Goal: Communication & Community: Connect with others

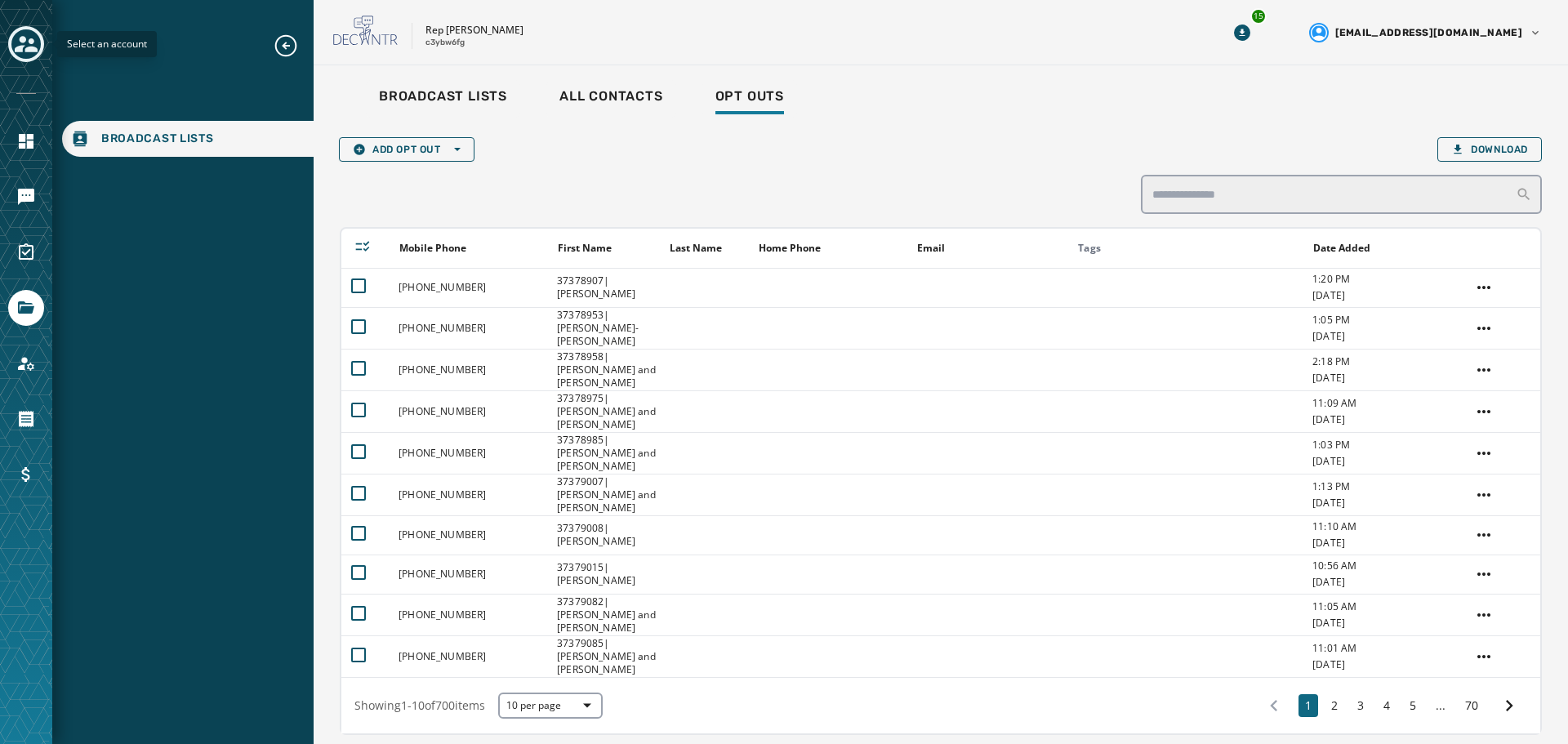
click at [34, 43] on icon "Toggle account select drawer" at bounding box center [25, 43] width 23 height 23
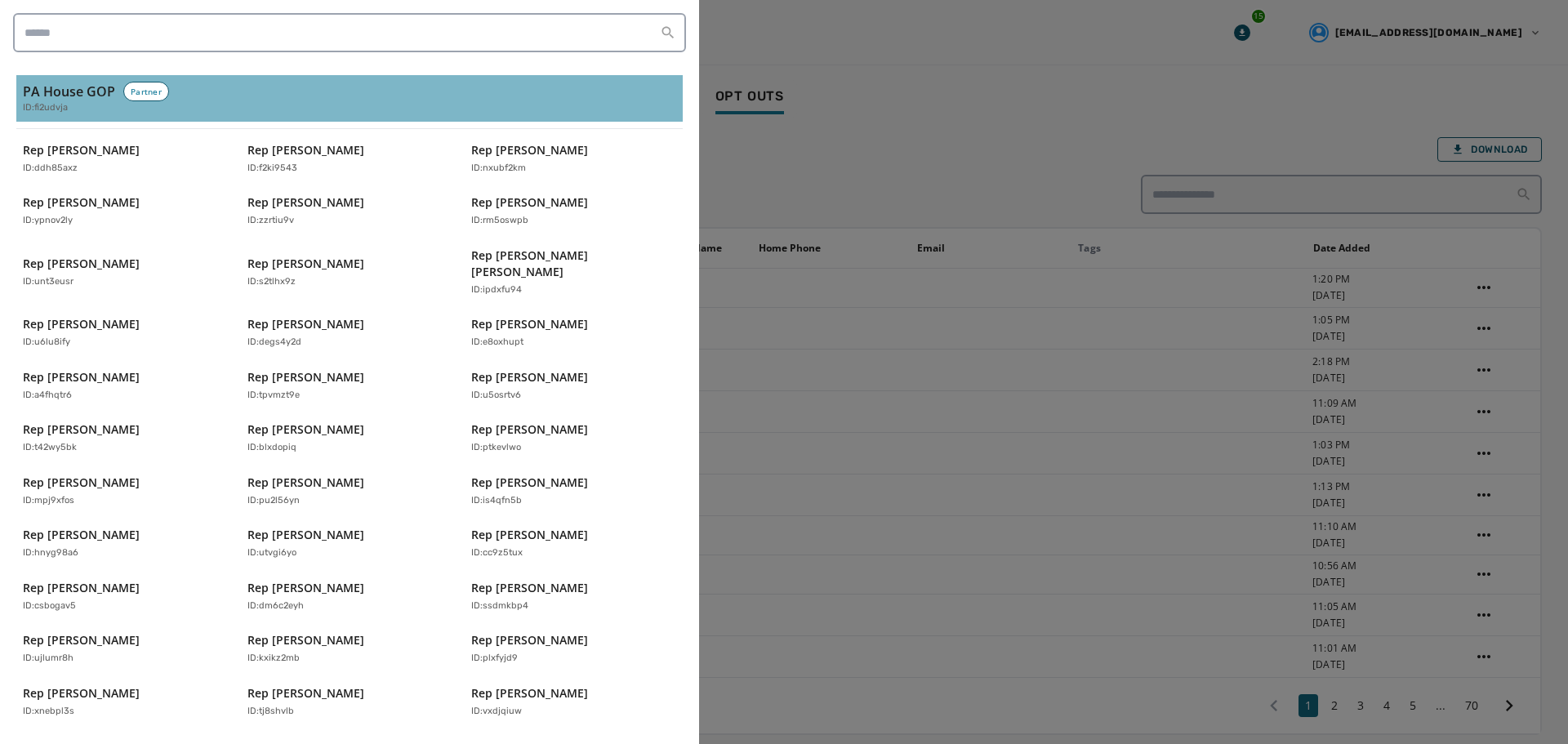
click at [187, 83] on div "PA House GOP Partner ID: fi2udvja" at bounding box center [349, 98] width 654 height 33
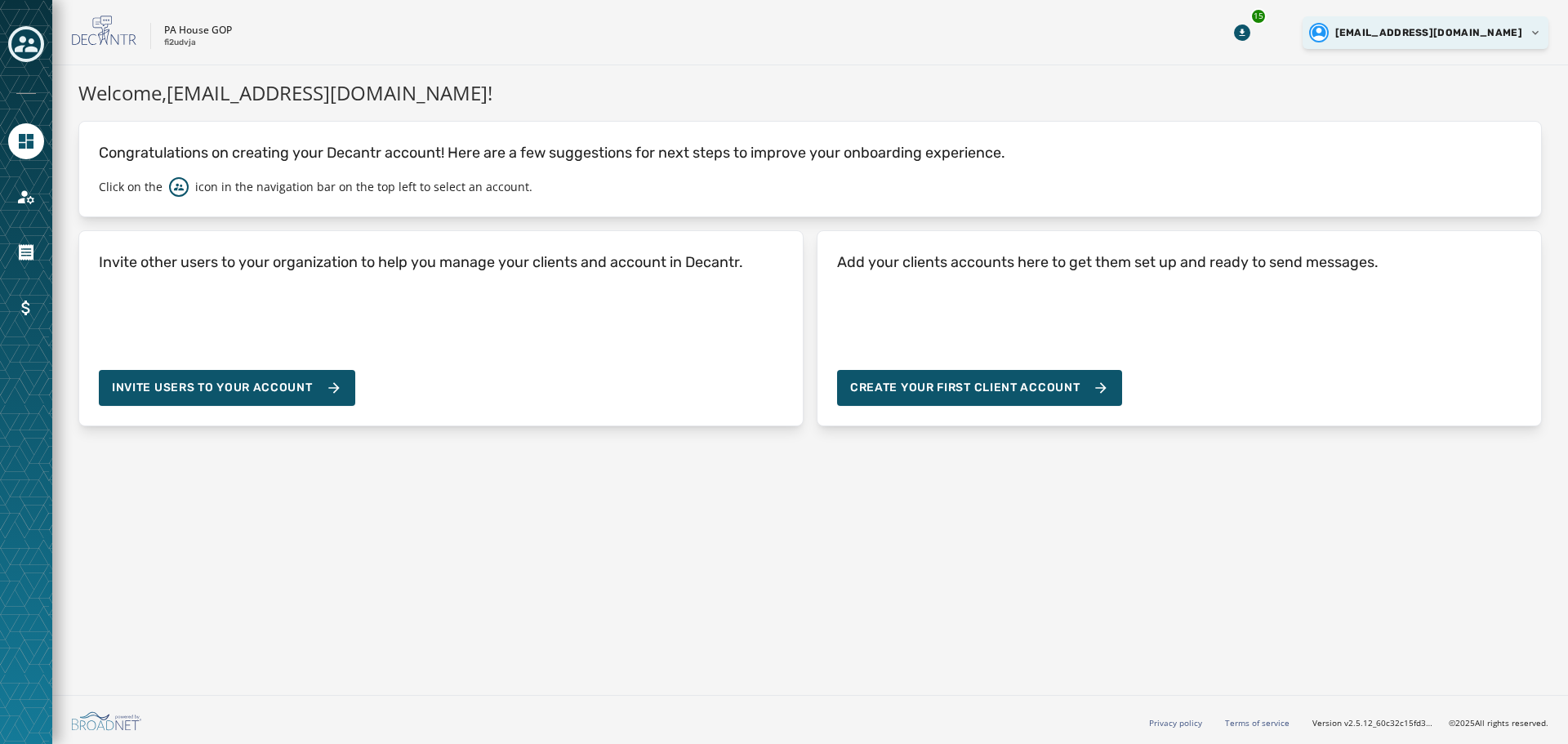
click at [1462, 32] on html "Skip To Main Content PA House GOP fi2udvja 15 [EMAIL_ADDRESS][DOMAIN_NAME] Welc…" at bounding box center [784, 372] width 1568 height 744
click at [1426, 63] on div "Logout" at bounding box center [1457, 62] width 183 height 26
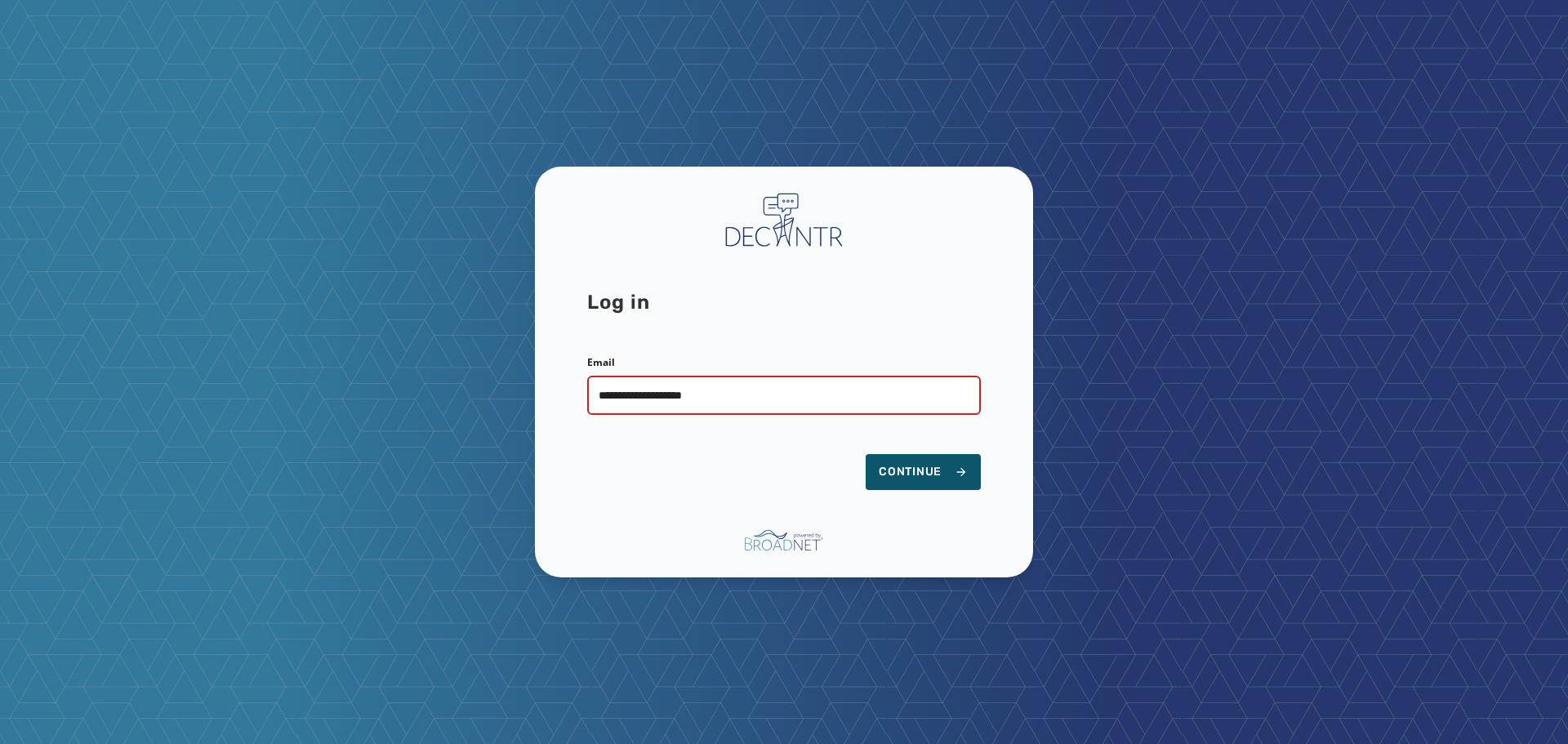
type input "**********"
click at [866, 454] on button "Continue" at bounding box center [924, 471] width 116 height 36
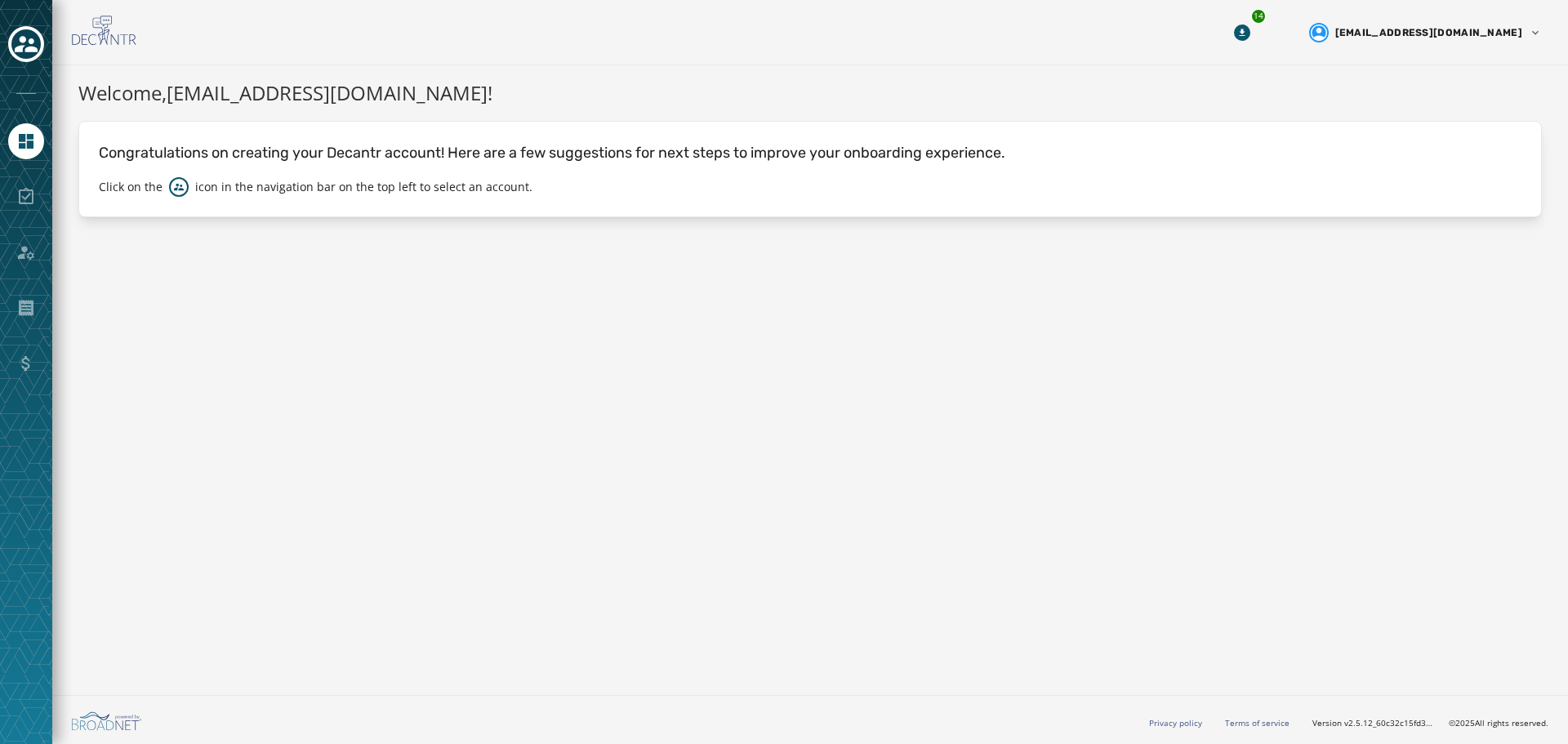
drag, startPoint x: 858, startPoint y: 355, endPoint x: 772, endPoint y: 340, distance: 87.3
click at [858, 355] on div "Welcome, spugh@pahousegop.com ! Congratulations on creating your Decantr accoun…" at bounding box center [809, 377] width 1516 height 623
click at [26, 52] on icon "Toggle account select drawer" at bounding box center [25, 43] width 23 height 23
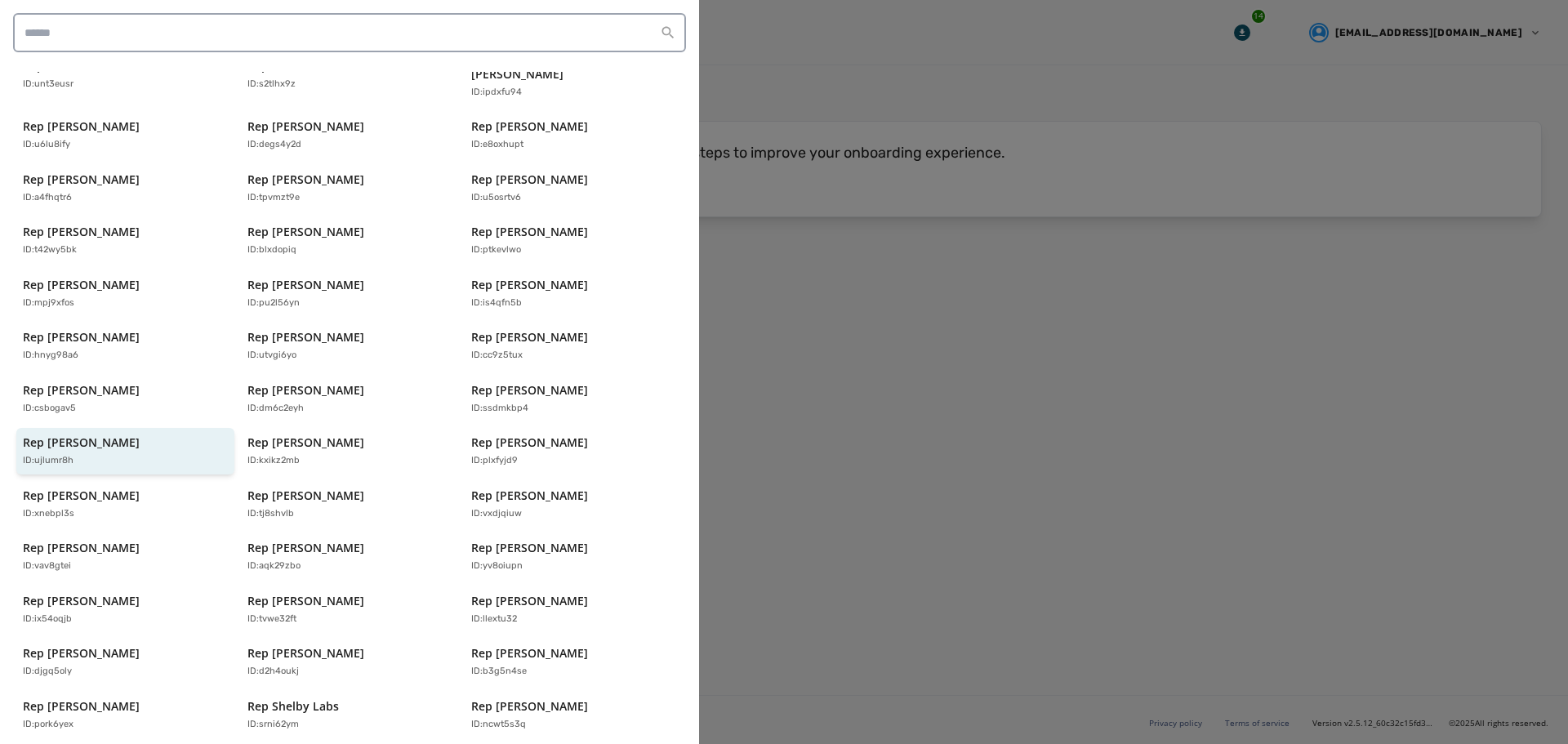
scroll to position [186, 0]
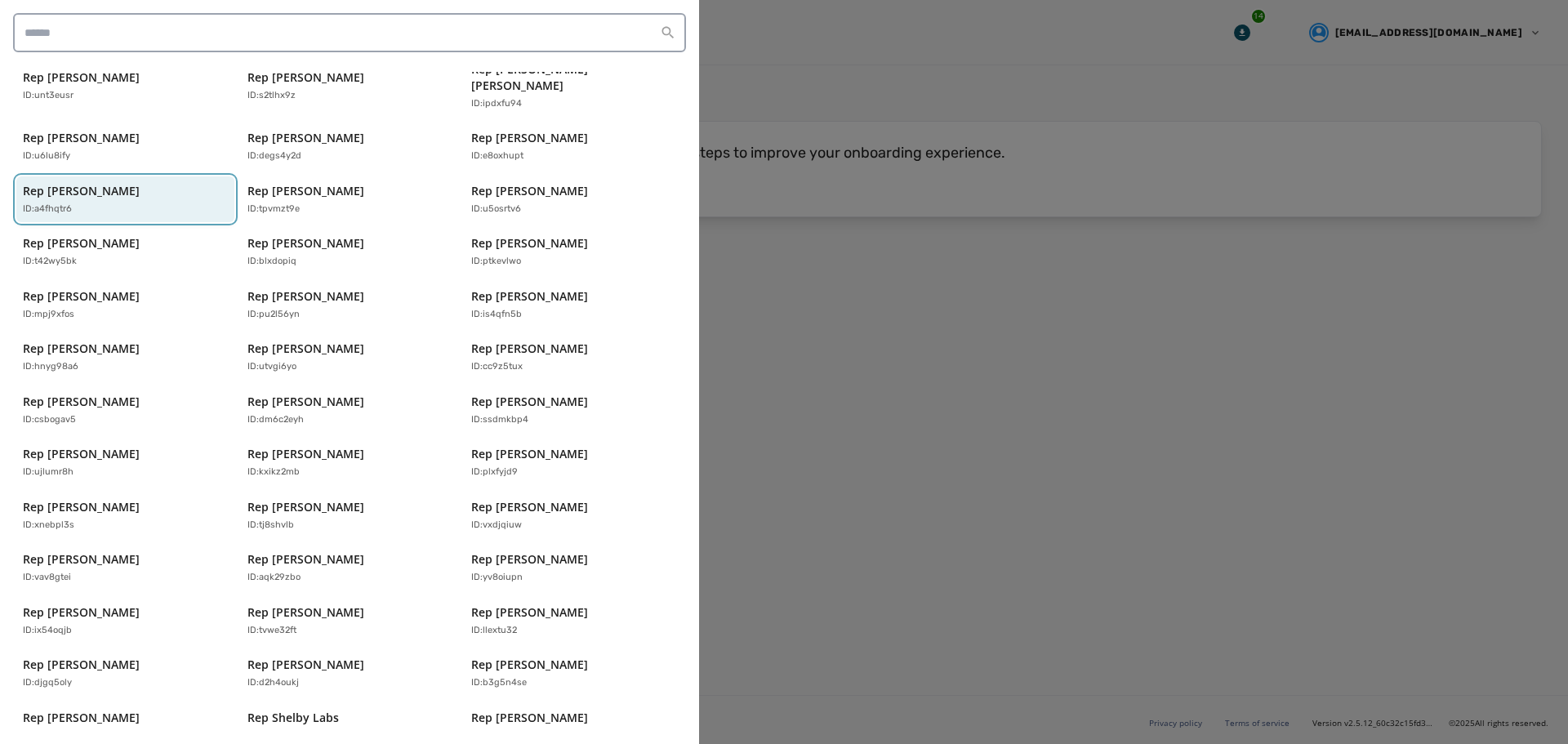
click at [110, 183] on p "Rep [PERSON_NAME]" at bounding box center [80, 191] width 117 height 17
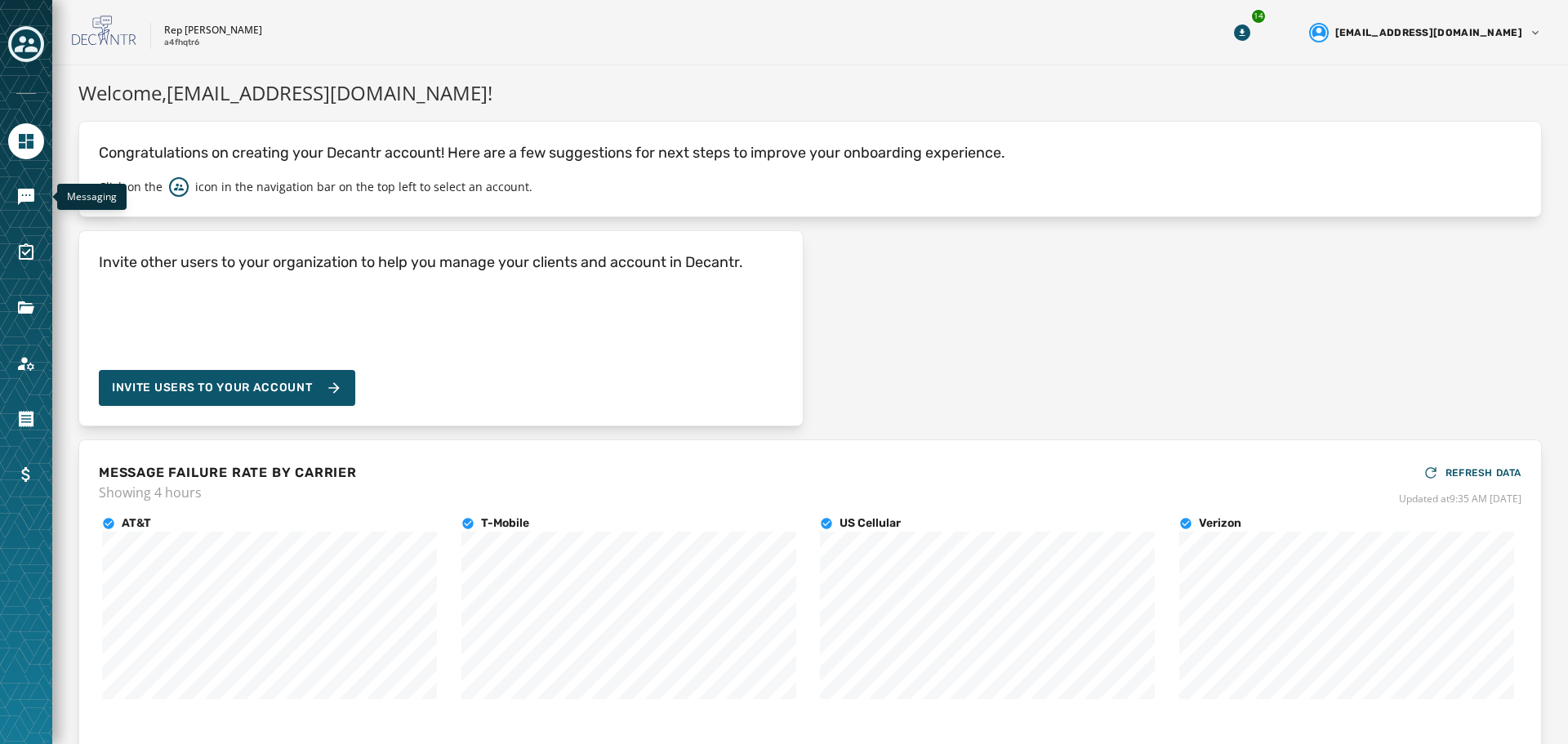
click at [41, 185] on div "Messaging" at bounding box center [25, 197] width 36 height 36
click at [32, 187] on icon "Navigate to Messaging" at bounding box center [26, 197] width 20 height 20
